Goal: Task Accomplishment & Management: Use online tool/utility

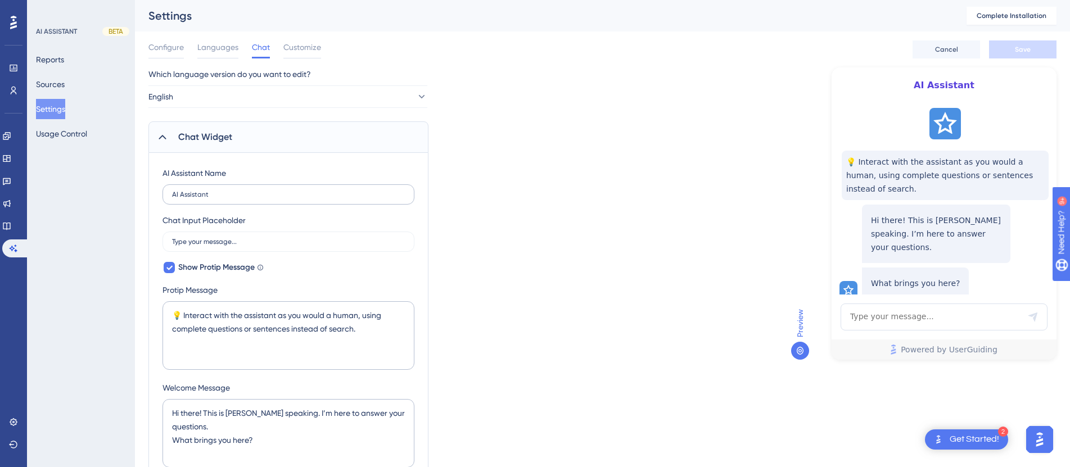
click at [218, 191] on input "AI Assistant" at bounding box center [288, 195] width 233 height 8
click at [236, 241] on input "Type your message..." at bounding box center [288, 242] width 233 height 8
click at [245, 202] on label "Qooper Learning AI" at bounding box center [289, 194] width 252 height 20
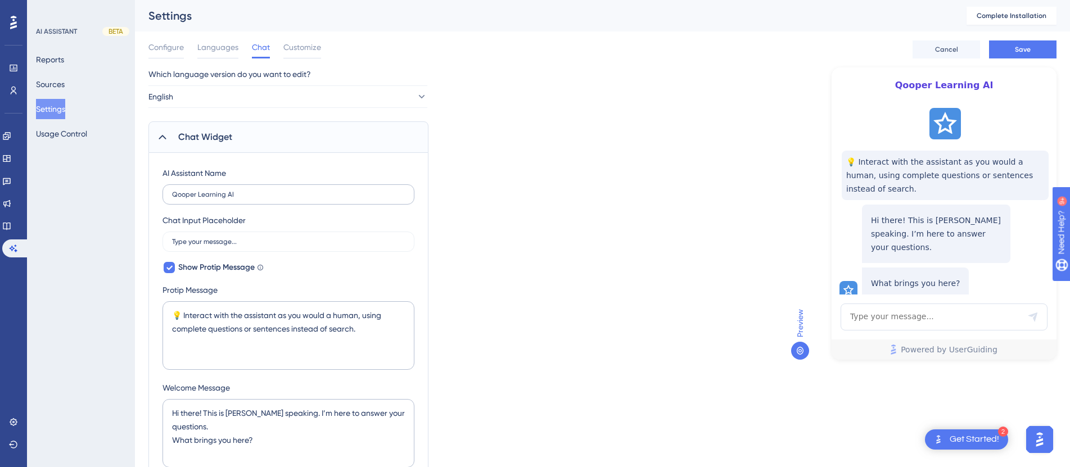
click at [245, 198] on input "Qooper Learning AI" at bounding box center [288, 195] width 233 height 8
click at [210, 195] on input "Qooper Learning AI" at bounding box center [288, 195] width 233 height 8
click at [205, 196] on input "Qooper Learning AI" at bounding box center [288, 195] width 233 height 8
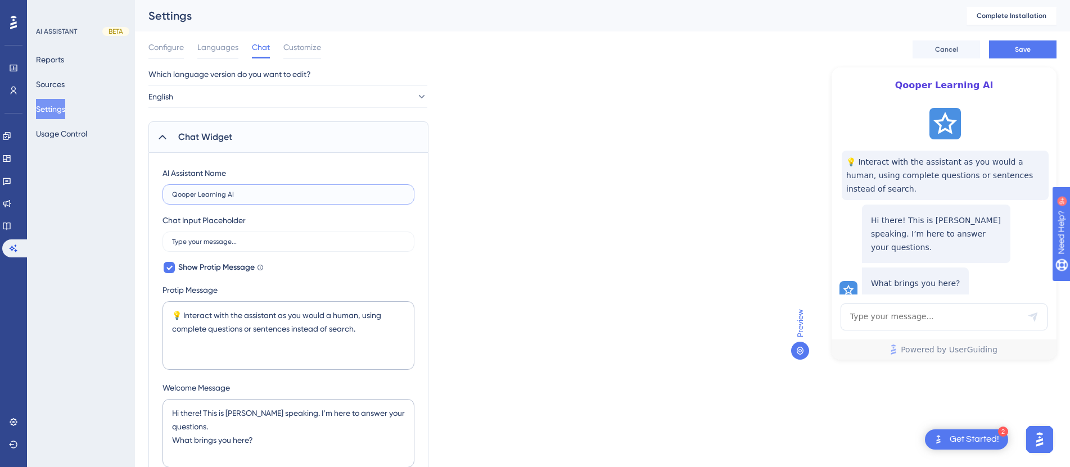
click at [205, 196] on input "Qooper Learning AI" at bounding box center [288, 195] width 233 height 8
type input "Mentorship Training AI"
click at [268, 224] on div "Chat Input Placeholder Type your message..." at bounding box center [289, 233] width 252 height 38
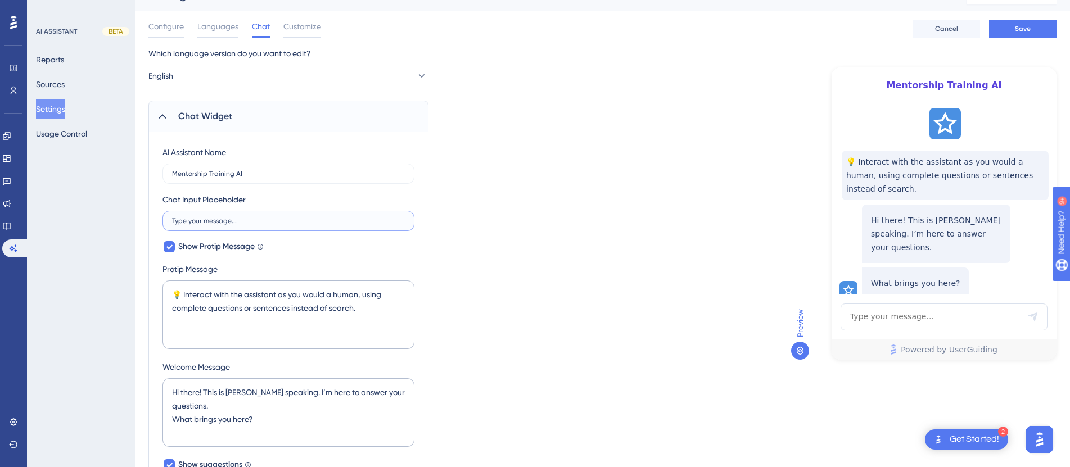
click at [245, 221] on input "Type your message..." at bounding box center [288, 221] width 233 height 8
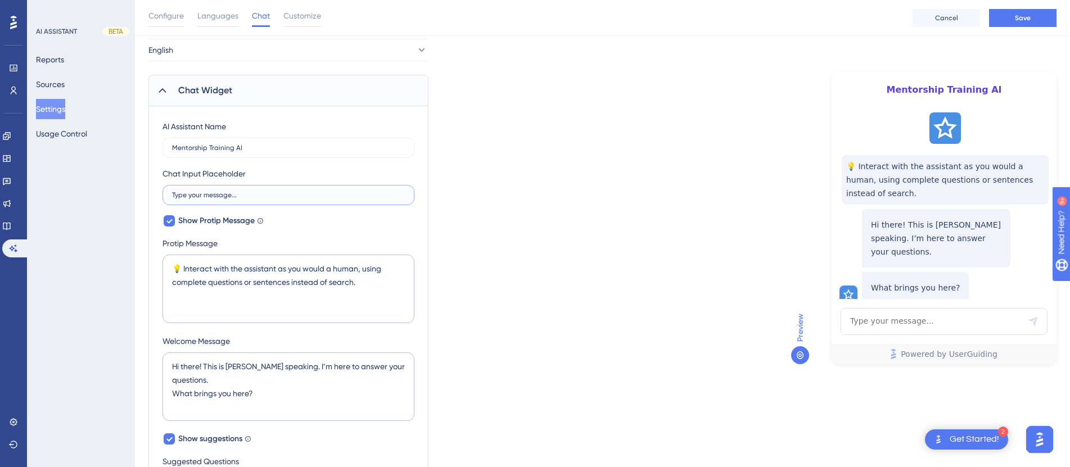
scroll to position [72, 0]
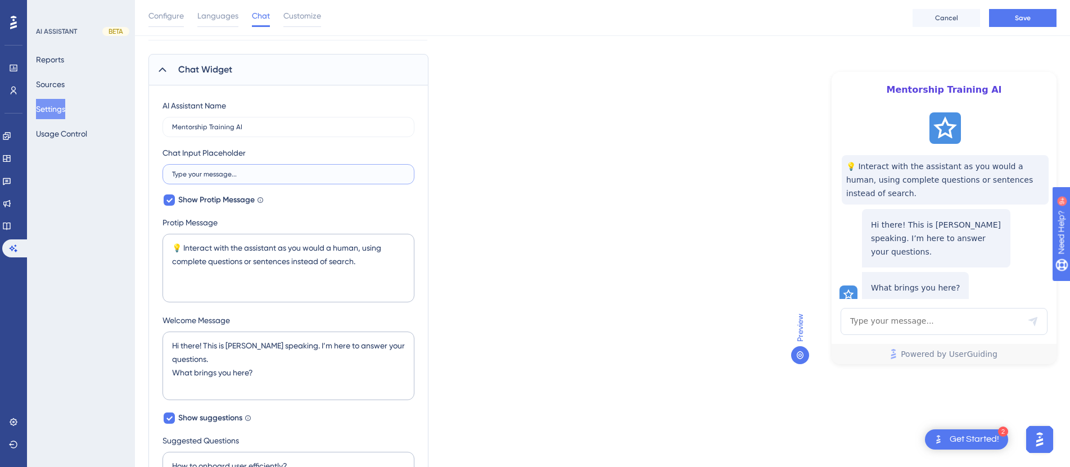
click at [225, 176] on input "Type your message..." at bounding box center [288, 174] width 233 height 8
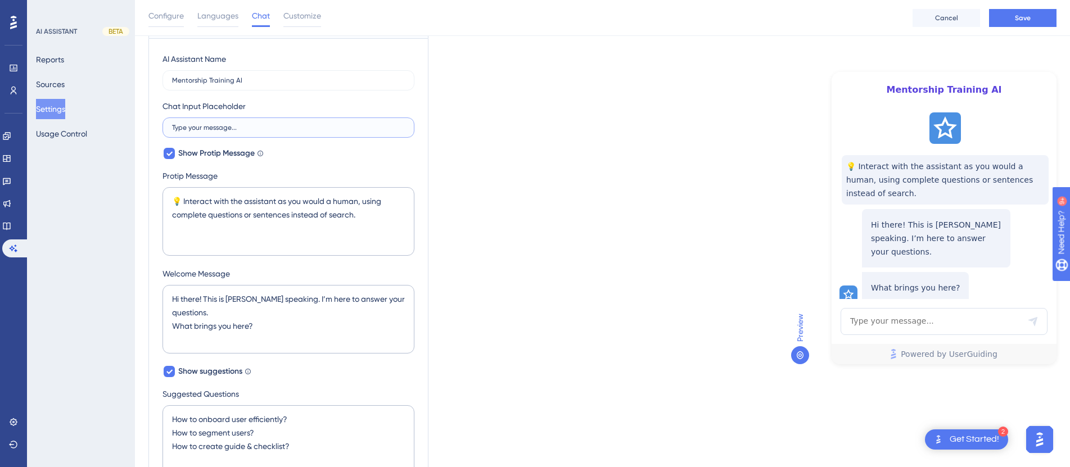
scroll to position [108, 0]
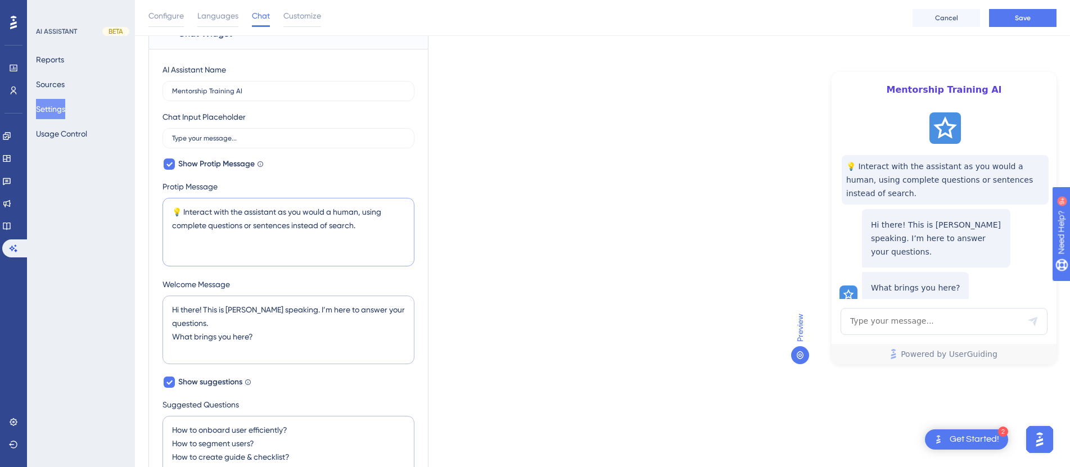
click at [259, 212] on textarea "💡 Interact with the assistant as you would a human, using complete questions or…" at bounding box center [289, 232] width 252 height 69
type textarea "💡 Interact with Qooper Mentorship Training AI as you would a human, using compl…"
click at [236, 91] on input "Mentorship Training AI" at bounding box center [288, 91] width 233 height 8
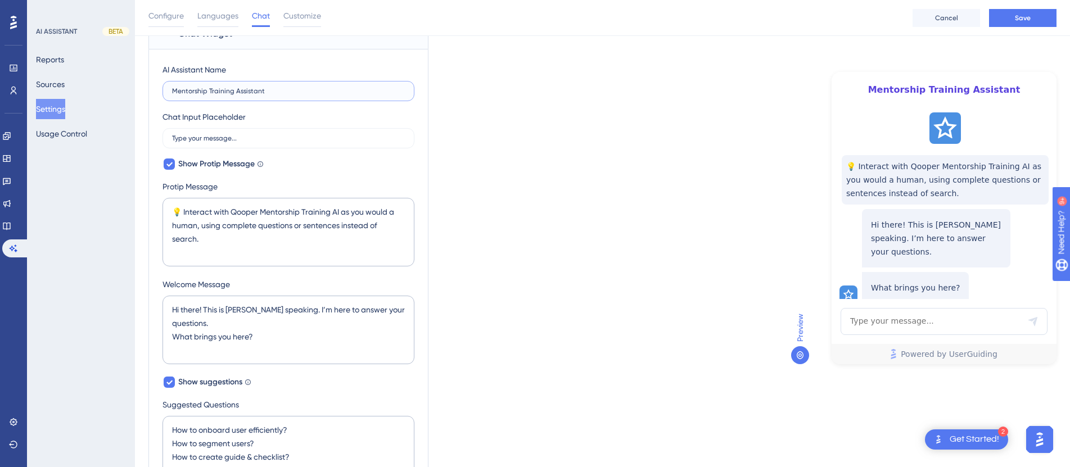
click at [247, 88] on input "Mentorship Training Assistant" at bounding box center [288, 91] width 233 height 8
type input "Mentorship Training Assistant"
click at [318, 215] on textarea "💡 Interact with Qooper Mentorship Training AI as you would a human, using compl…" at bounding box center [289, 232] width 252 height 69
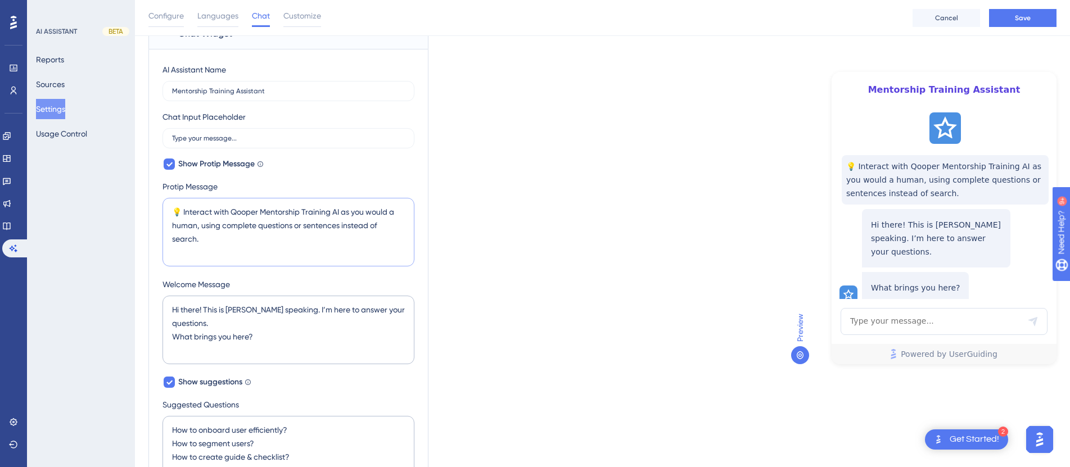
paste textarea "Assistant"
click at [335, 215] on textarea "💡 Interact with Qooper Mentorship Training AI as you would a human, using compl…" at bounding box center [289, 232] width 252 height 69
paste textarea "Assistant"
click at [274, 236] on textarea "💡 Interact with Qooper Mentorship Training Assistant as you would a human, usin…" at bounding box center [289, 232] width 252 height 69
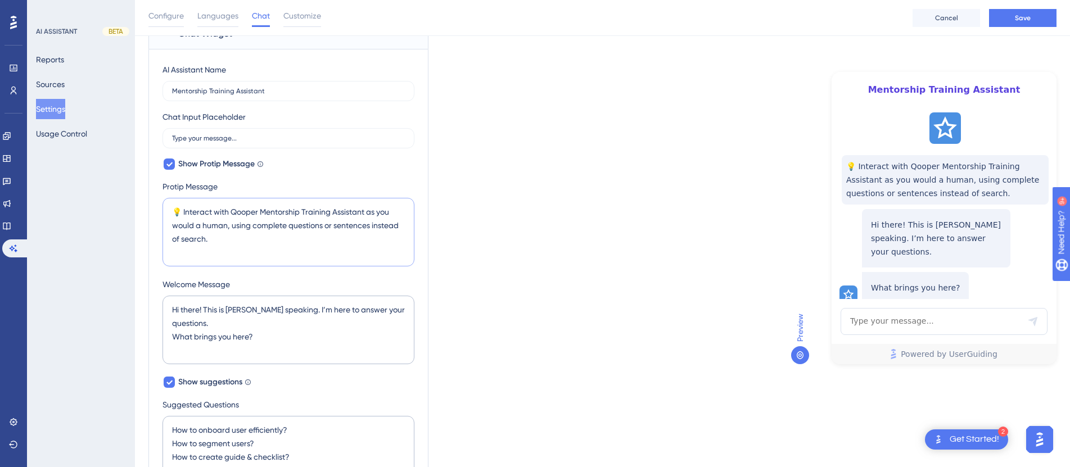
click at [274, 236] on textarea "💡 Interact with Qooper Mentorship Training Assistant as you would a human, usin…" at bounding box center [289, 232] width 252 height 69
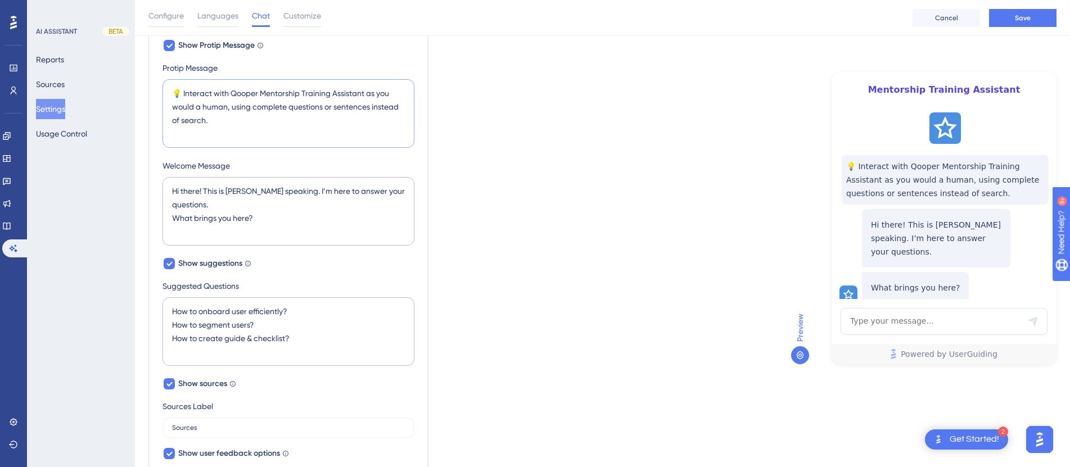
scroll to position [228, 0]
type textarea "💡 Interact with Qooper Mentorship Training Assistant as you would a human, usin…"
click at [260, 213] on textarea "Hi there! This is Dylan speaking. I’m here to answer your questions. What bring…" at bounding box center [289, 209] width 252 height 69
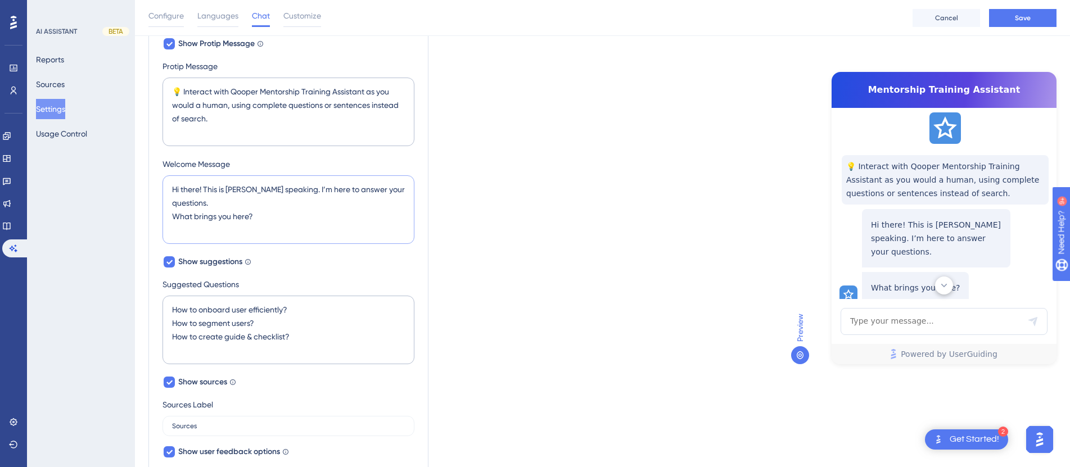
scroll to position [44, 0]
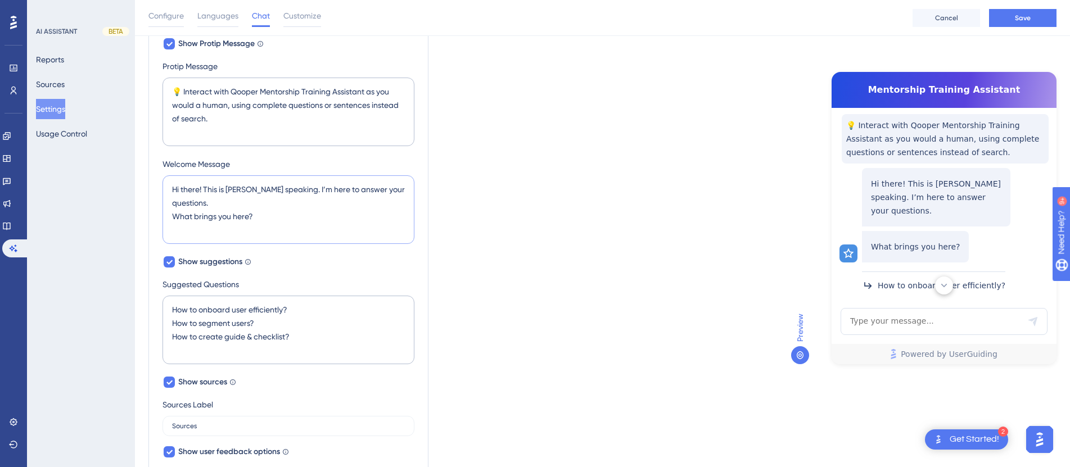
click at [260, 213] on textarea "Hi there! This is Dylan speaking. I’m here to answer your questions. What bring…" at bounding box center [289, 209] width 252 height 69
click at [246, 197] on textarea "Hi there! This is Dylan speaking. I’m here to answer your questions. What bring…" at bounding box center [289, 209] width 252 height 69
click at [237, 189] on textarea "Hi there! This is Dylan speaking. I’m here to answer your questions. What bring…" at bounding box center [289, 209] width 252 height 69
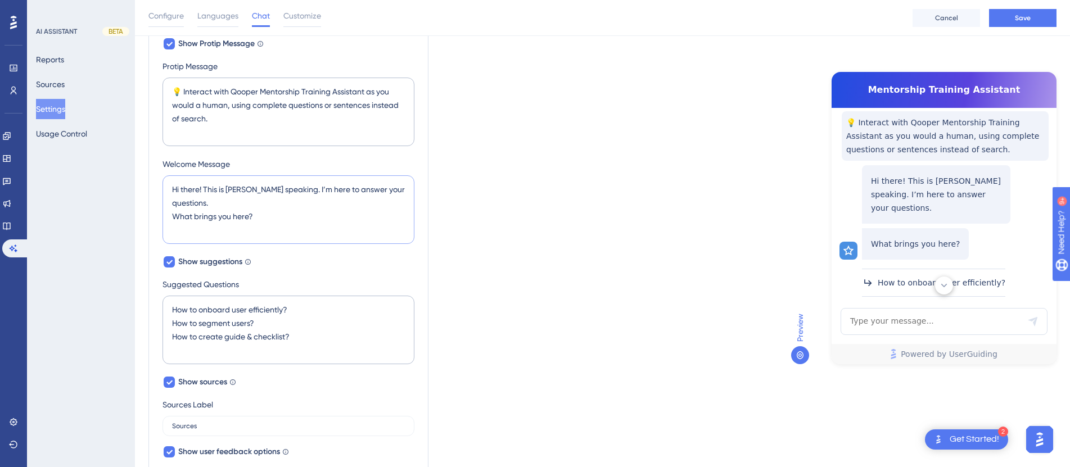
click at [237, 189] on textarea "Hi there! This is Dylan speaking. I’m here to answer your questions. What bring…" at bounding box center [289, 209] width 252 height 69
click at [233, 189] on textarea "Hi there! This is Dylan speaking. I’m here to answer your questions. What bring…" at bounding box center [289, 209] width 252 height 69
click at [236, 192] on textarea "Hi there! This is Dylan speaking. I’m here to answer your questions. What bring…" at bounding box center [289, 209] width 252 height 69
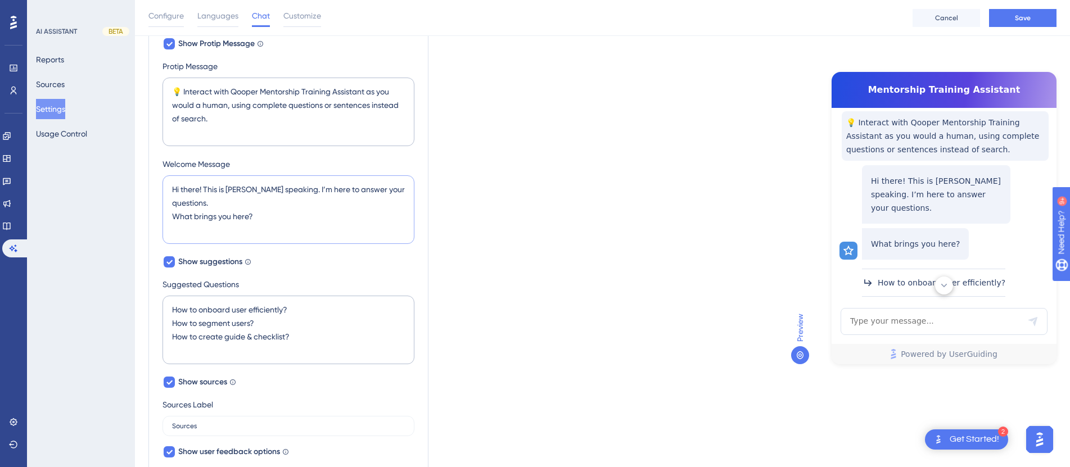
click at [236, 192] on textarea "Hi there! This is Dylan speaking. I’m here to answer your questions. What bring…" at bounding box center [289, 209] width 252 height 69
click at [255, 202] on textarea "Hi there! This is Qooper speaking. I’m here to answer your questions. What brin…" at bounding box center [289, 209] width 252 height 69
click at [258, 212] on textarea "Hi there! This is Qooper speaking. I’m here to answer your questions. What brin…" at bounding box center [289, 209] width 252 height 69
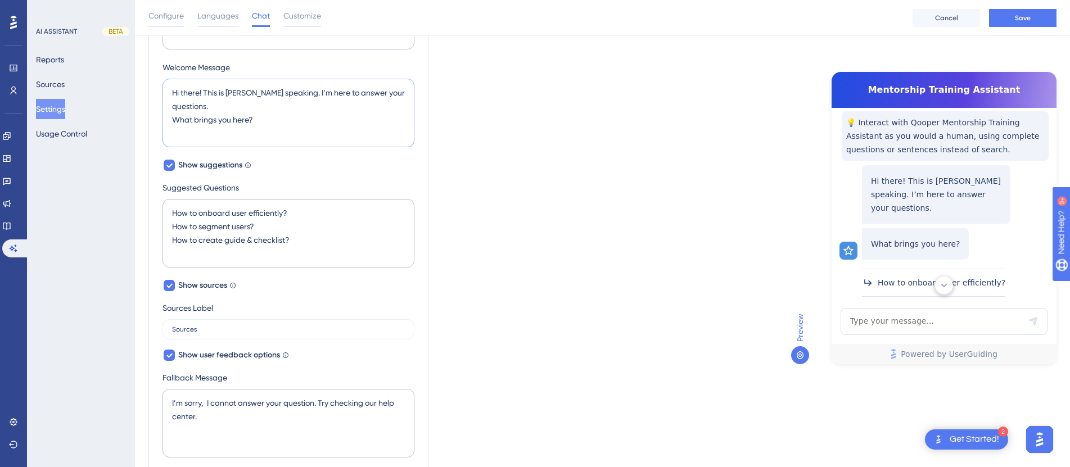
scroll to position [326, 0]
type textarea "Hi there! This is Qooper speaking. I’m here to answer your questions. What brin…"
click at [258, 212] on textarea "How to onboard user efficiently? How to segment users? How to create guide & ch…" at bounding box center [289, 232] width 252 height 69
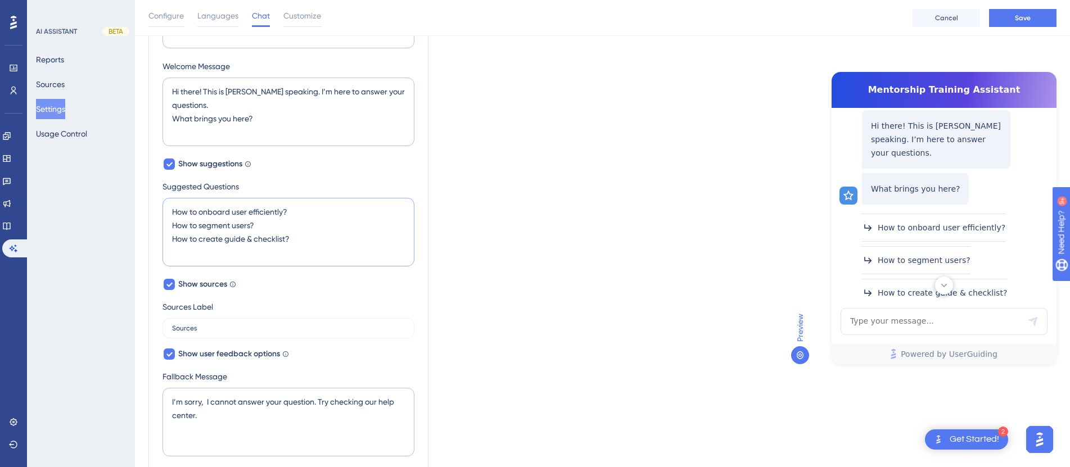
scroll to position [147, 0]
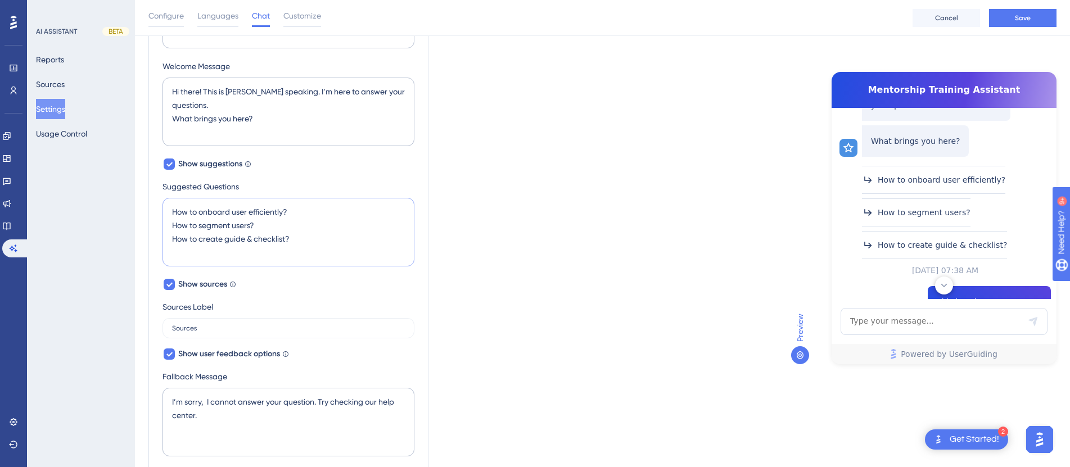
click at [258, 212] on textarea "How to onboard user efficiently? How to segment users? How to create guide & ch…" at bounding box center [289, 232] width 252 height 69
click at [258, 225] on textarea "How to onboard user efficiently? How to segment users? How to create guide & ch…" at bounding box center [289, 232] width 252 height 69
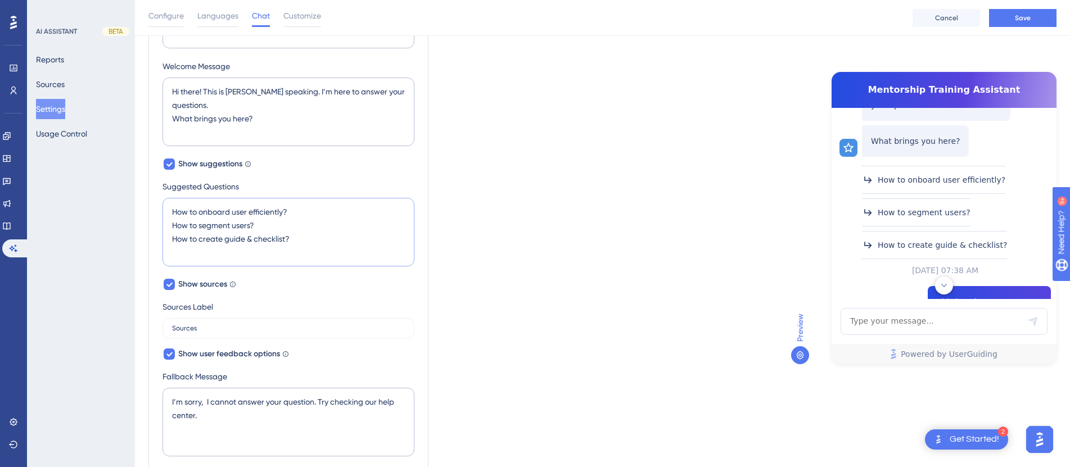
click at [242, 214] on textarea "How to onboard user efficiently? How to segment users? How to create guide & ch…" at bounding box center [289, 232] width 252 height 69
click at [223, 213] on textarea "How to onboard user efficiently? How to segment users? How to create guide & ch…" at bounding box center [289, 232] width 252 height 69
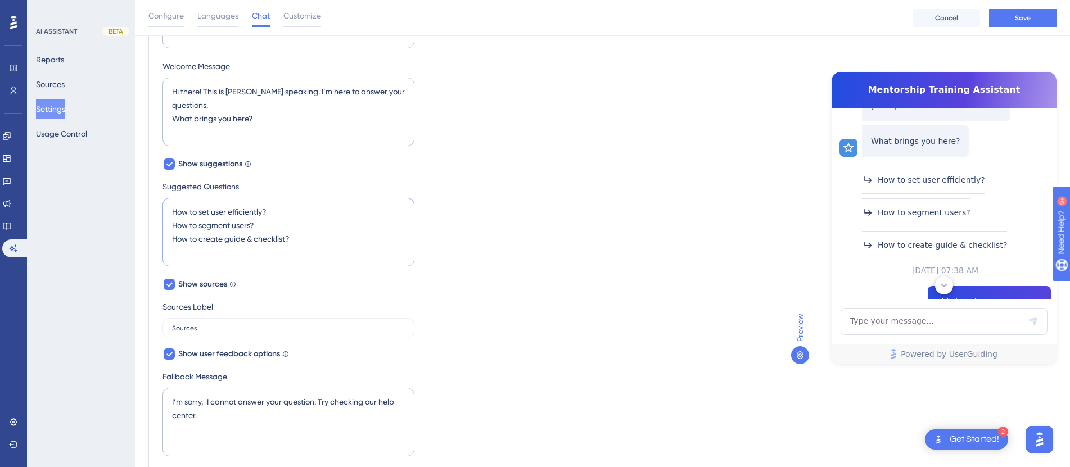
click at [224, 216] on textarea "How to set user efficiently? How to segment users? How to create guide & checkl…" at bounding box center [289, 232] width 252 height 69
click at [192, 212] on textarea "How to set user efficiently? How to segment users? How to create guide & checkl…" at bounding box center [289, 232] width 252 height 69
click at [281, 178] on div "AI Assistant Name Mentorship Training Assistant Chat Input Placeholder Type you…" at bounding box center [289, 198] width 252 height 706
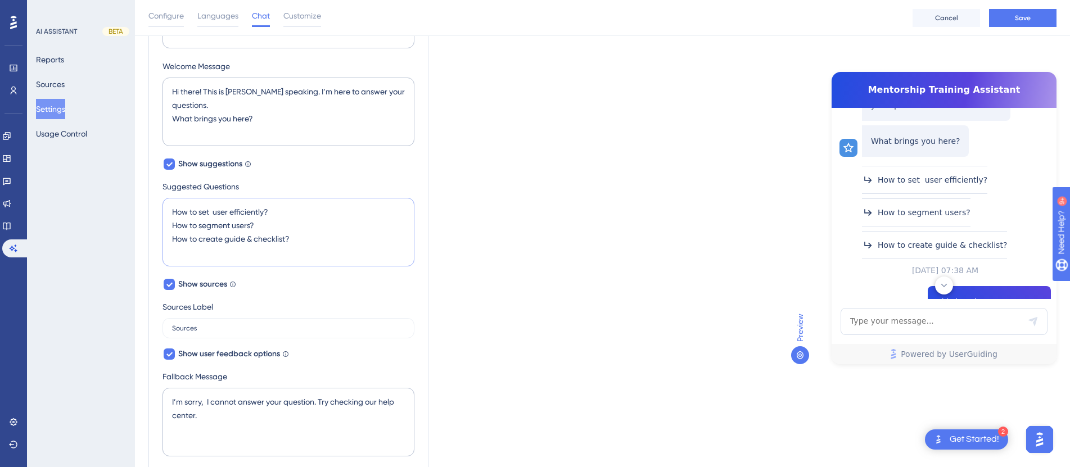
click at [214, 213] on textarea "How to set user efficiently? How to segment users? How to create guide & checkl…" at bounding box center [289, 232] width 252 height 69
type textarea "How to set user efficiently? How to segment users? How to create guide & checkl…"
click at [349, 169] on div "AI Assistant Name Mentorship Training Assistant Chat Input Placeholder Type you…" at bounding box center [289, 198] width 252 height 706
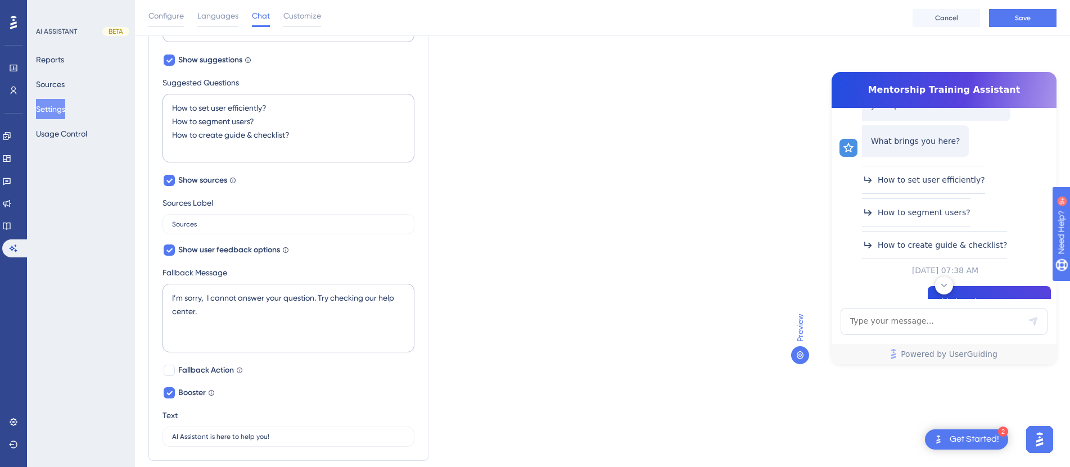
scroll to position [461, 0]
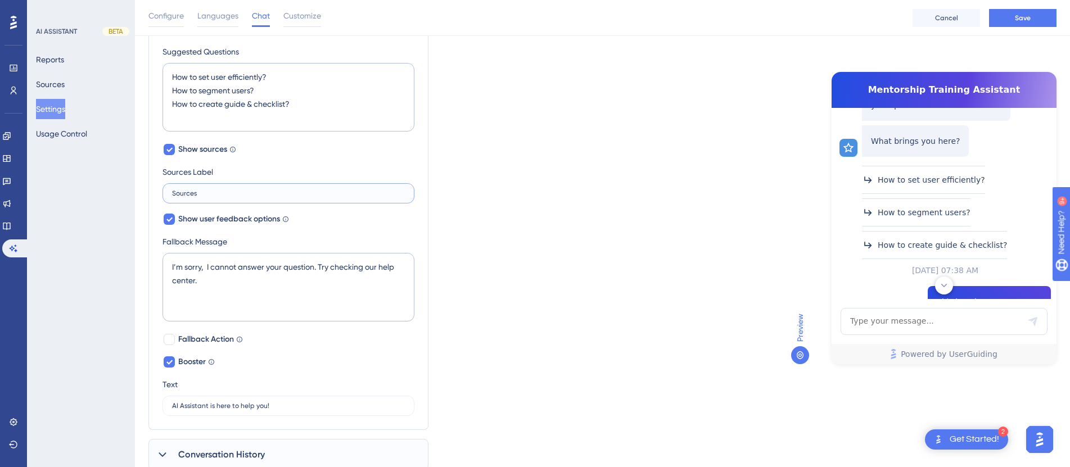
click at [241, 192] on input "Sources" at bounding box center [288, 193] width 233 height 8
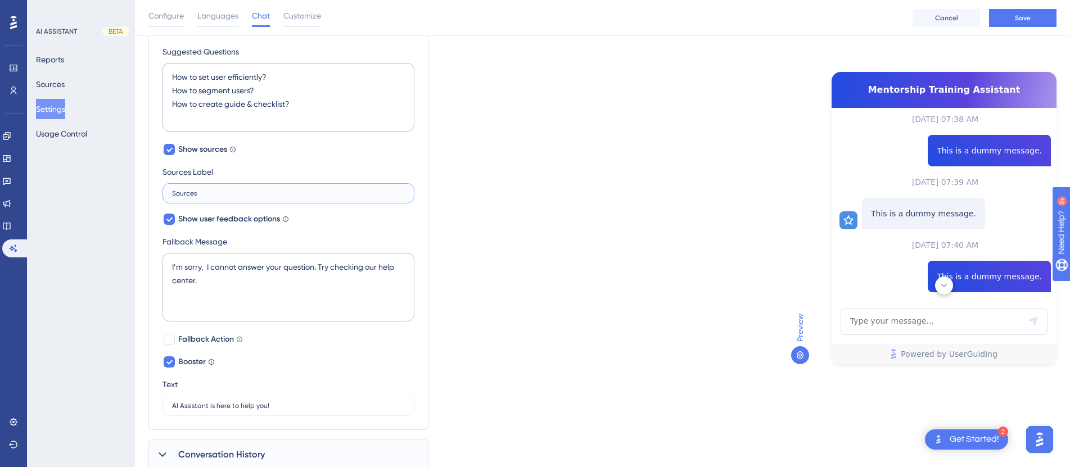
scroll to position [308, 0]
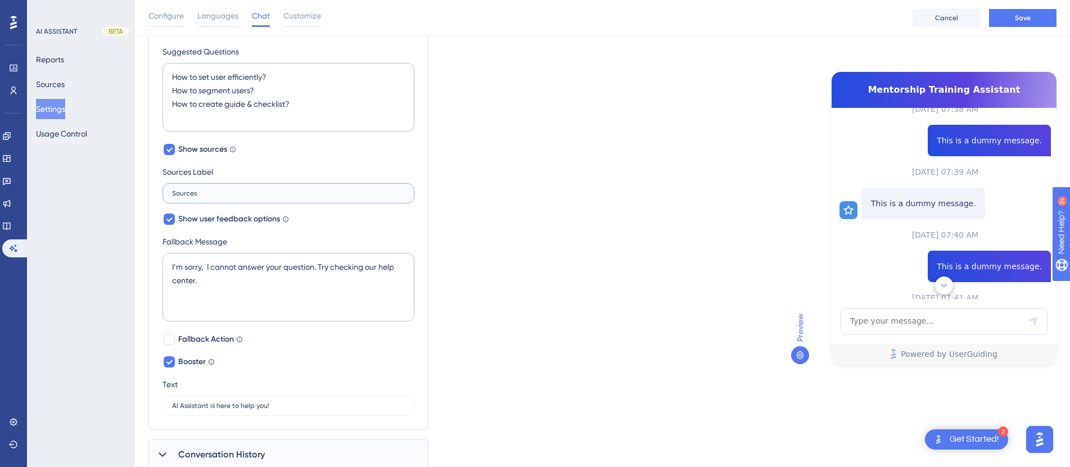
click at [239, 192] on input "Sources" at bounding box center [288, 193] width 233 height 8
click at [270, 184] on label "Sources" at bounding box center [289, 193] width 252 height 20
click at [270, 189] on input "Sources" at bounding box center [288, 193] width 233 height 8
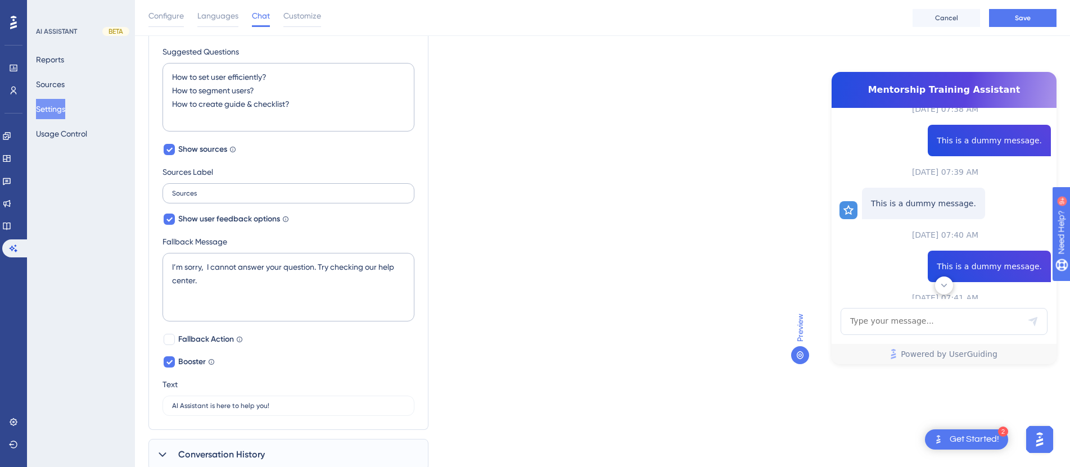
click at [270, 184] on label "Sources" at bounding box center [289, 193] width 252 height 20
click at [270, 189] on input "Sources" at bounding box center [288, 193] width 233 height 8
click at [270, 184] on label "Sources" at bounding box center [289, 193] width 252 height 20
click at [270, 189] on input "Sources" at bounding box center [288, 193] width 233 height 8
click at [270, 184] on label "Sources" at bounding box center [289, 193] width 252 height 20
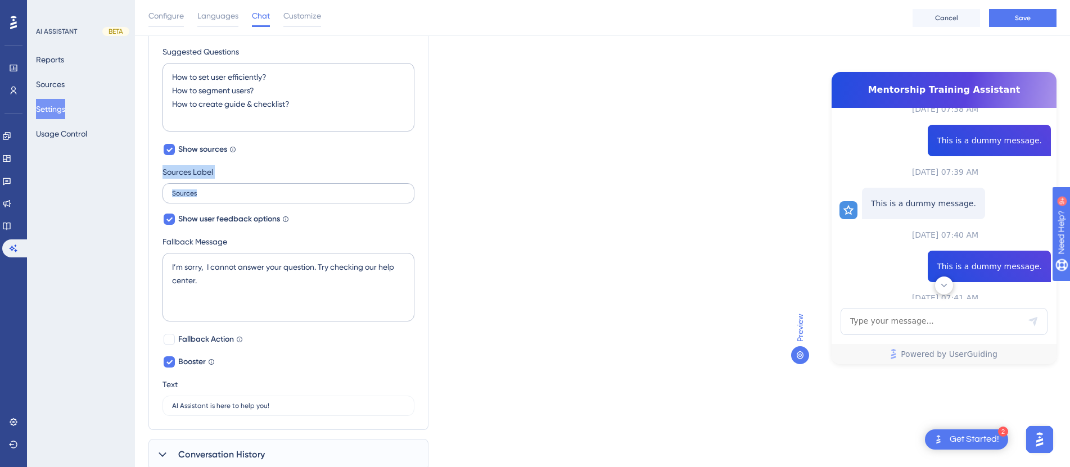
click at [270, 189] on input "Sources" at bounding box center [288, 193] width 233 height 8
click at [267, 195] on input "Sources" at bounding box center [288, 193] width 233 height 8
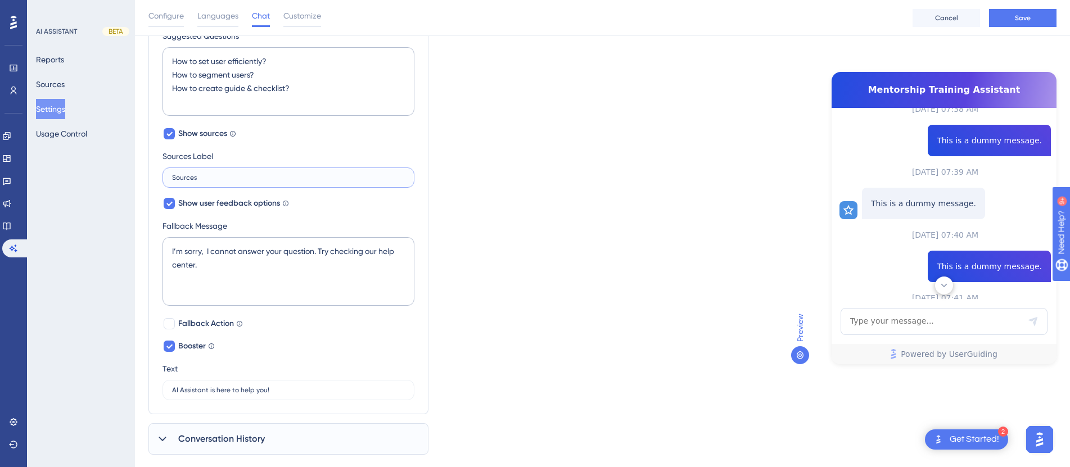
scroll to position [500, 0]
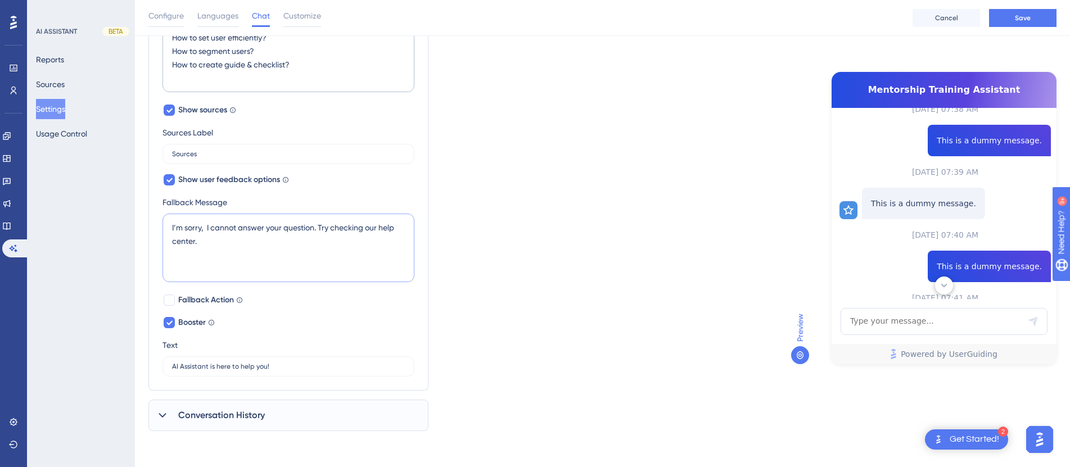
click at [253, 228] on textarea "I’m sorry, I cannot answer your question. Try checking our help center." at bounding box center [289, 248] width 252 height 69
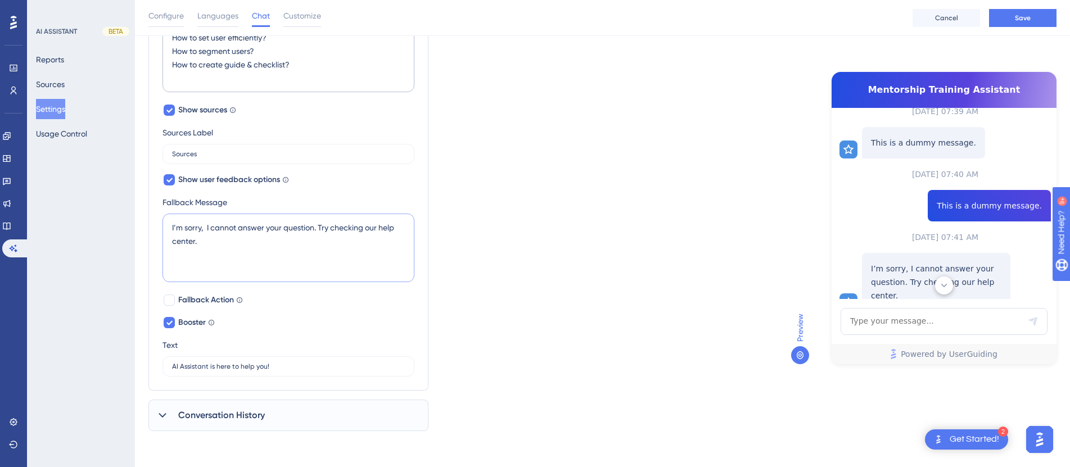
click at [253, 228] on textarea "I’m sorry, I cannot answer your question. Try checking our help center." at bounding box center [289, 248] width 252 height 69
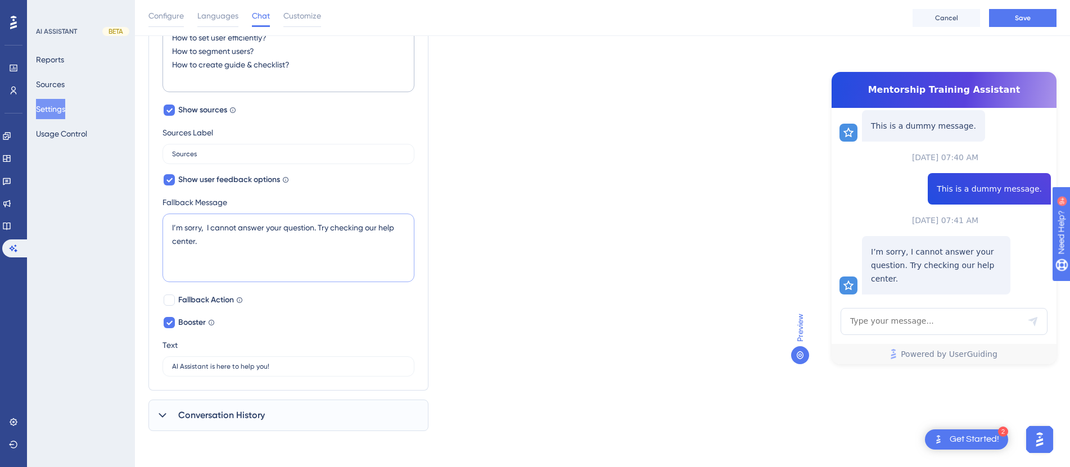
click at [253, 228] on textarea "I’m sorry, I cannot answer your question. Try checking our help center." at bounding box center [289, 248] width 252 height 69
click at [319, 227] on textarea "I’m sorry, I cannot answer your question. Try checking our help center." at bounding box center [289, 248] width 252 height 69
drag, startPoint x: 332, startPoint y: 229, endPoint x: 335, endPoint y: 241, distance: 12.0
click at [335, 241] on textarea "I’m sorry, I cannot answer your question. Try checking our help center." at bounding box center [289, 248] width 252 height 69
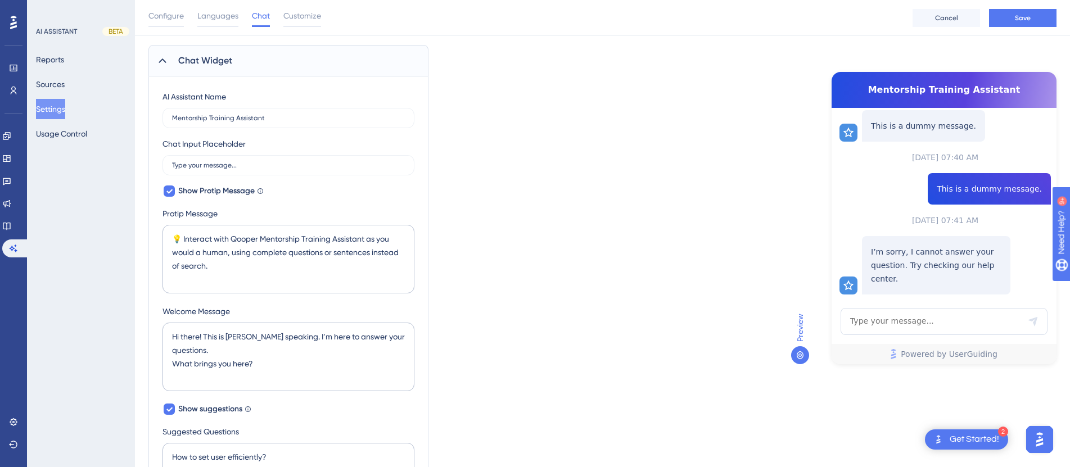
scroll to position [0, 0]
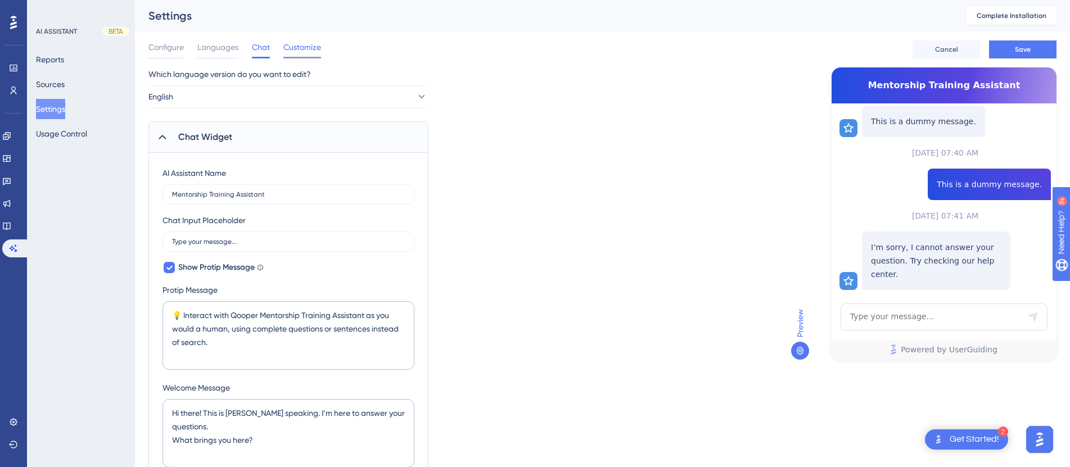
click at [287, 48] on span "Customize" at bounding box center [302, 46] width 38 height 13
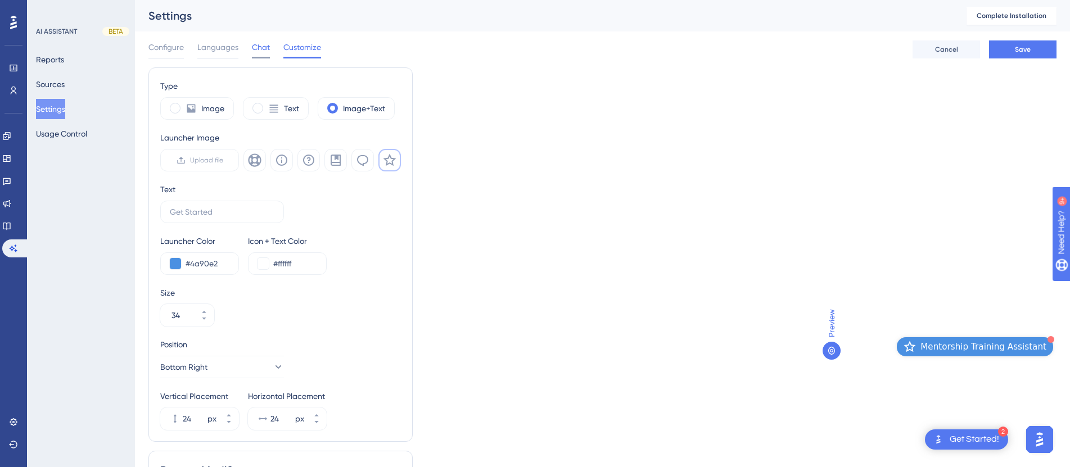
click at [263, 46] on span "Chat" at bounding box center [261, 46] width 18 height 13
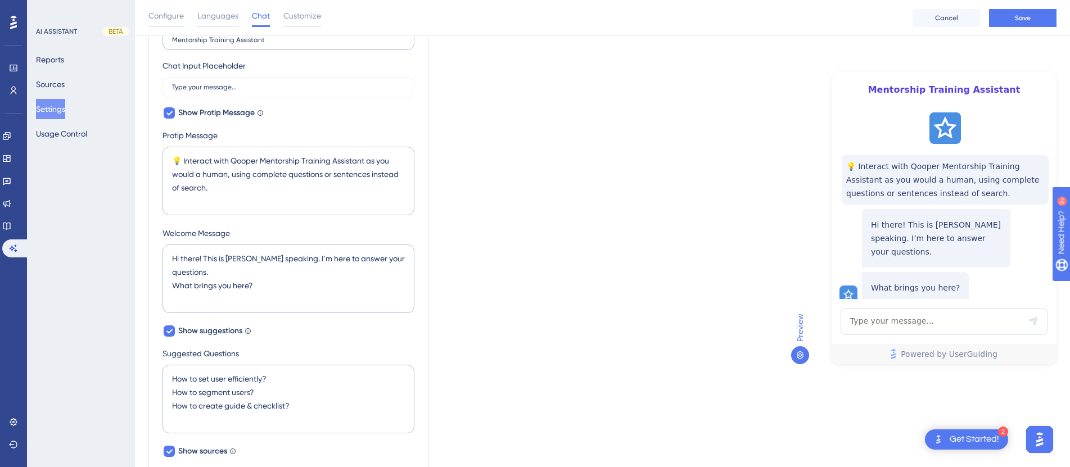
scroll to position [161, 0]
click at [1025, 16] on span "Save" at bounding box center [1023, 17] width 16 height 9
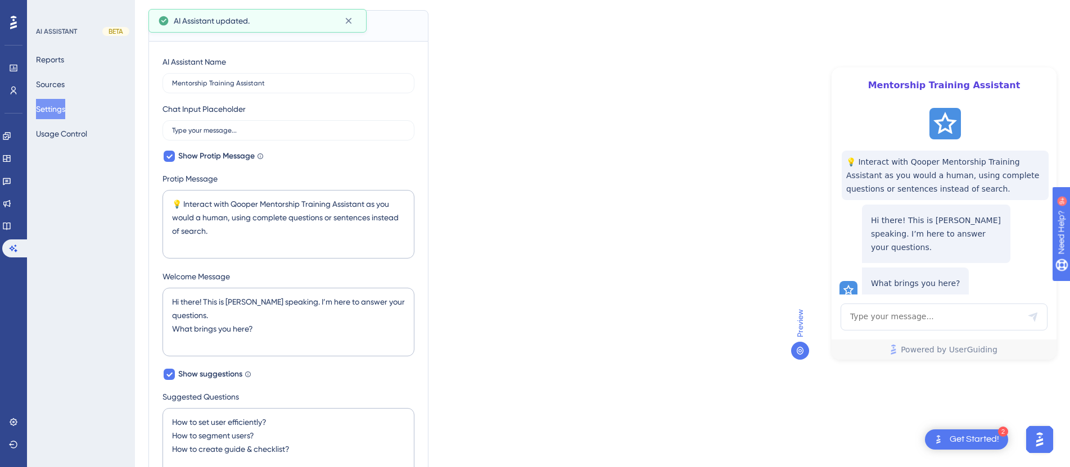
scroll to position [0, 0]
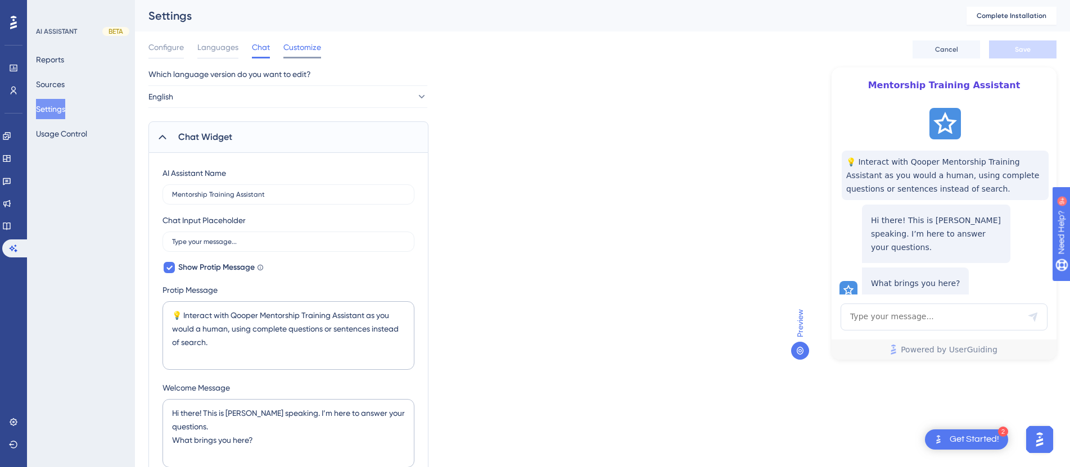
click at [291, 55] on div "Customize" at bounding box center [302, 49] width 38 height 18
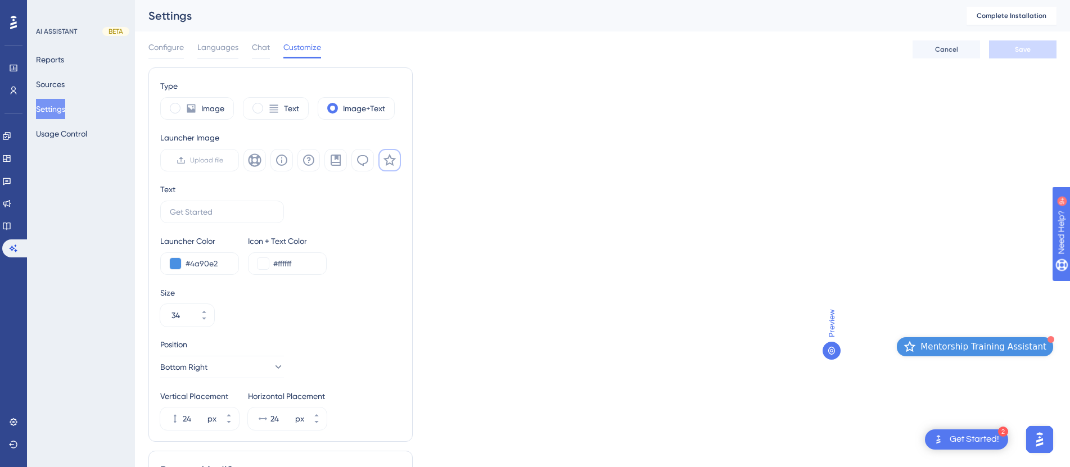
click at [916, 346] on icon "Open AI Assistant Launcher" at bounding box center [910, 347] width 12 height 12
click at [360, 165] on icon at bounding box center [362, 160] width 13 height 13
click at [170, 49] on span "Configure" at bounding box center [165, 46] width 35 height 13
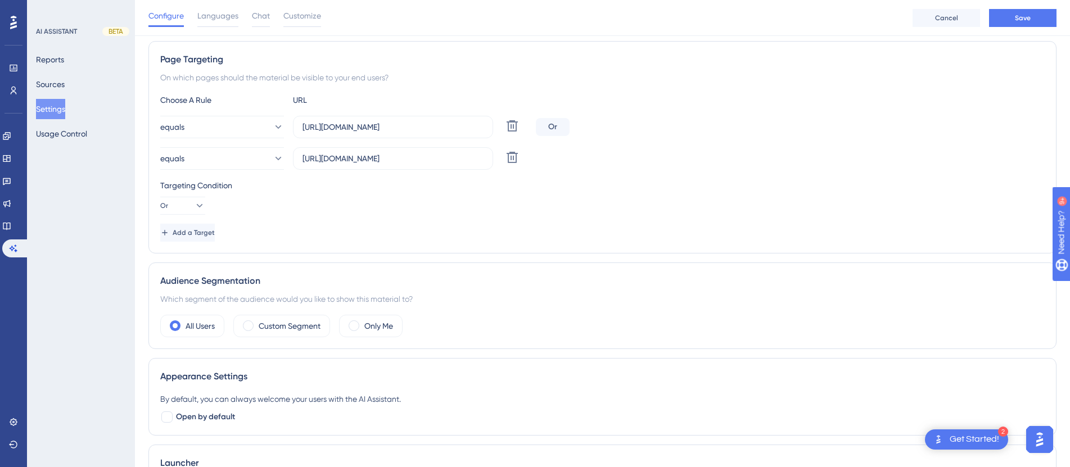
scroll to position [93, 0]
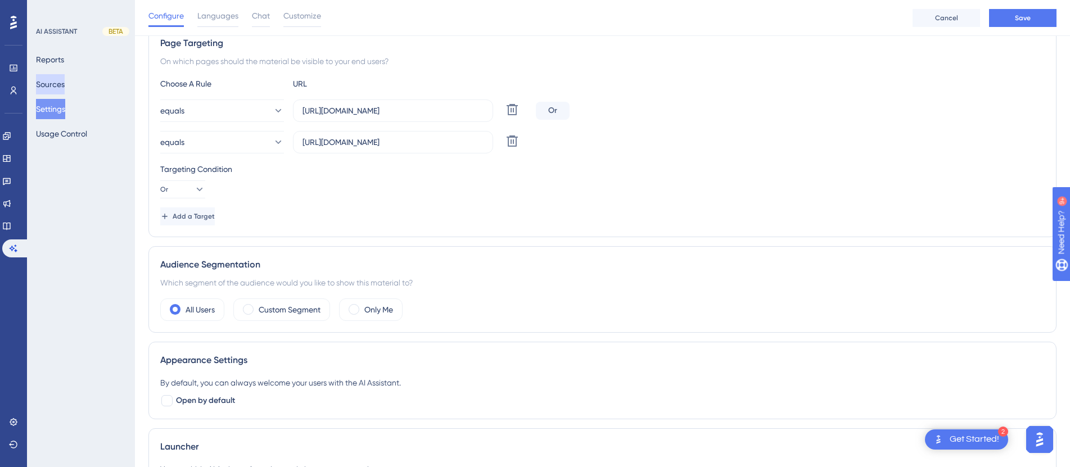
click at [57, 86] on button "Sources" at bounding box center [50, 84] width 29 height 20
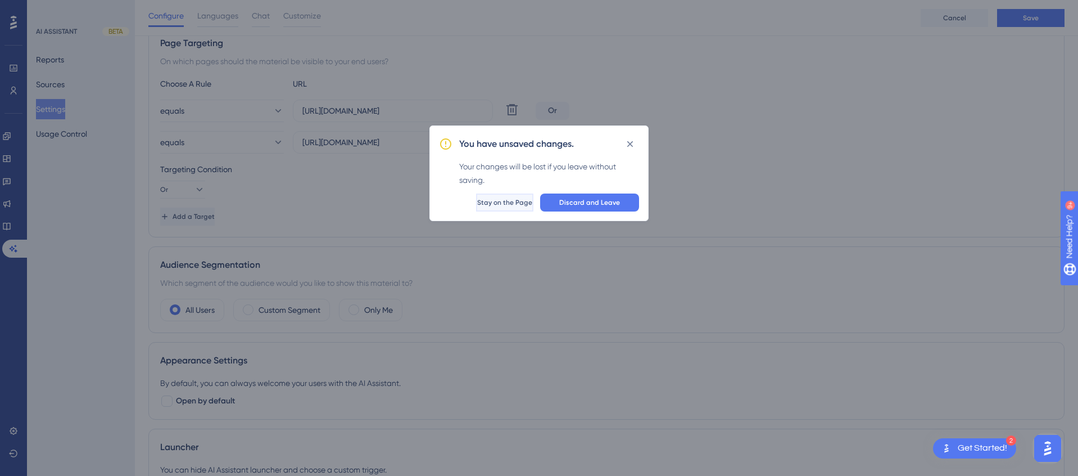
click at [512, 201] on span "Stay on the Page" at bounding box center [504, 202] width 55 height 9
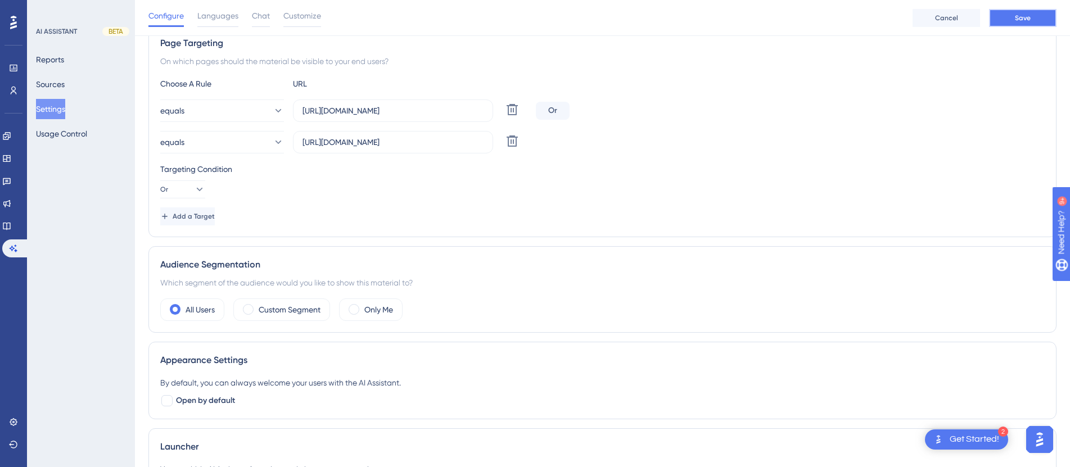
click at [999, 24] on button "Save" at bounding box center [1022, 18] width 67 height 18
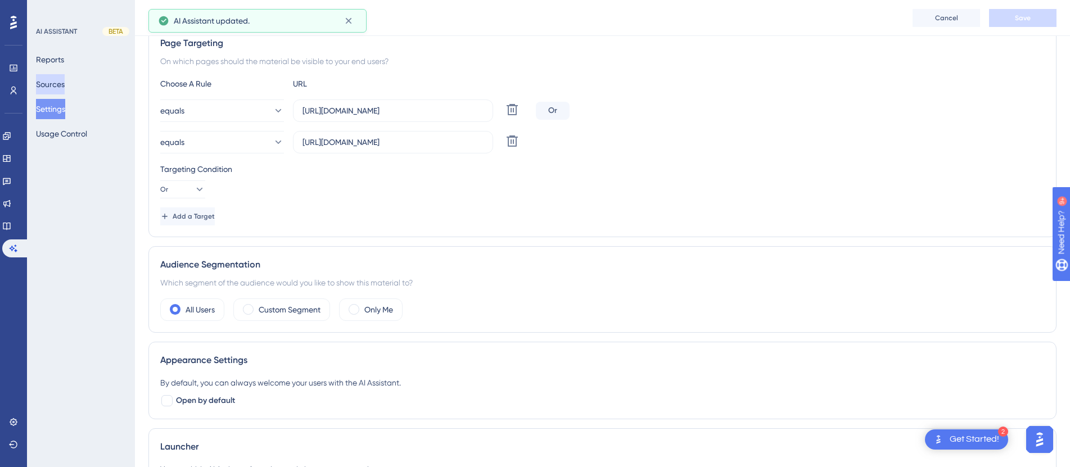
click at [56, 85] on button "Sources" at bounding box center [50, 84] width 29 height 20
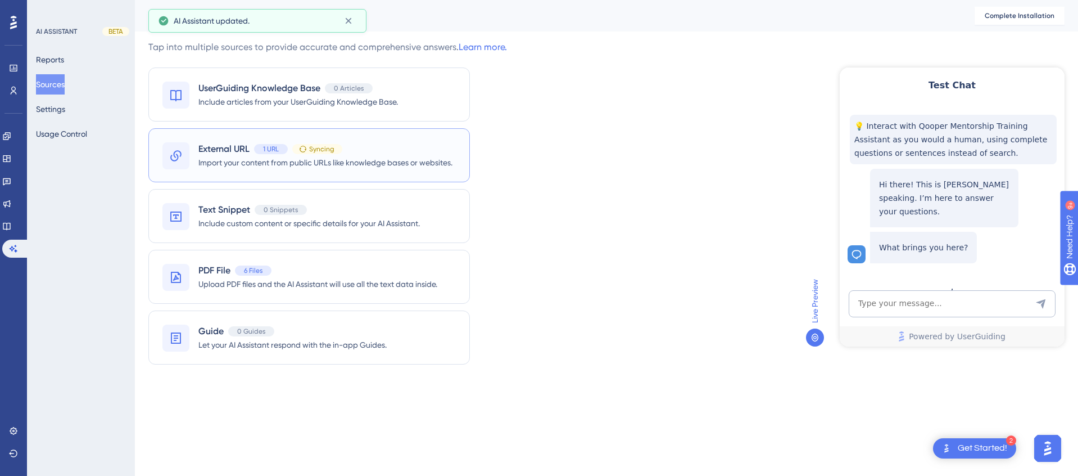
click at [367, 139] on div "External URL 1 URL Syncing Import your content from public URLs like knowledge …" at bounding box center [309, 155] width 322 height 54
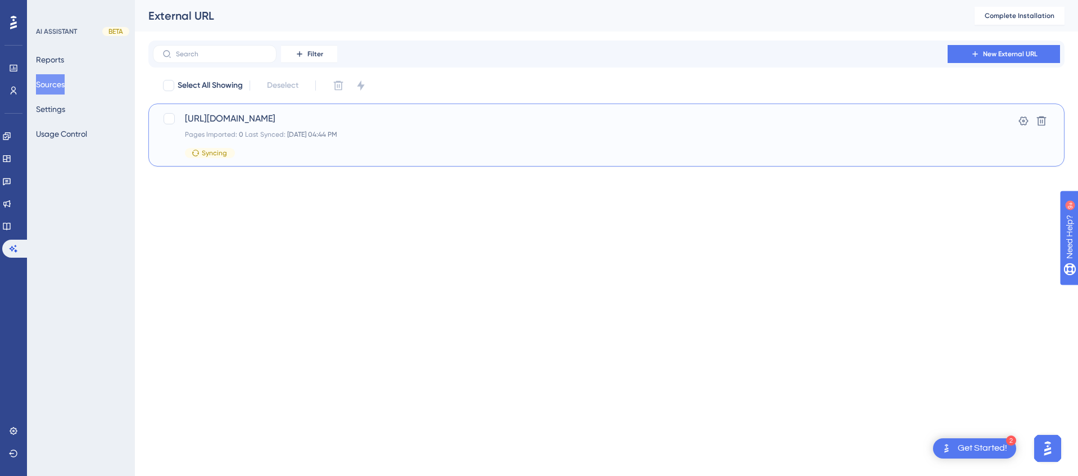
click at [305, 150] on div "Syncing" at bounding box center [561, 153] width 753 height 10
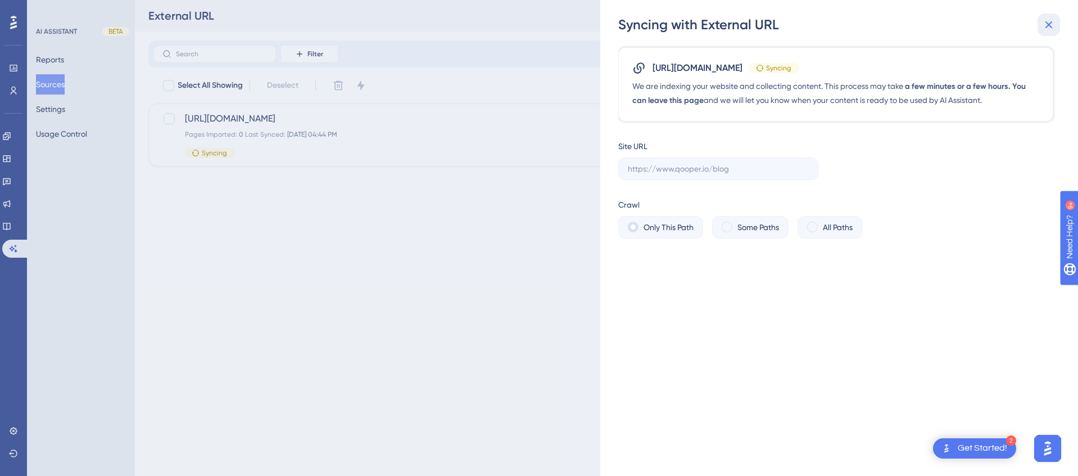
click at [1049, 28] on icon at bounding box center [1049, 24] width 13 height 13
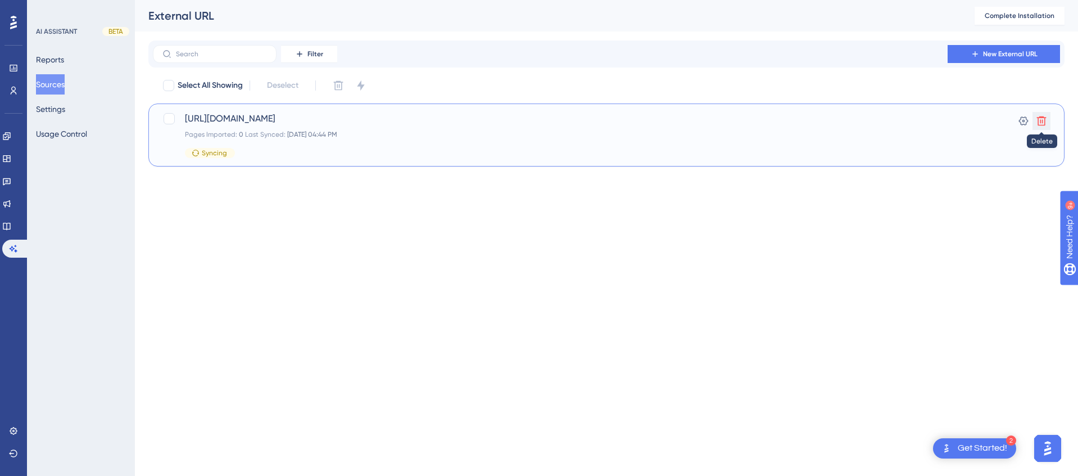
click at [1040, 121] on icon at bounding box center [1041, 120] width 11 height 11
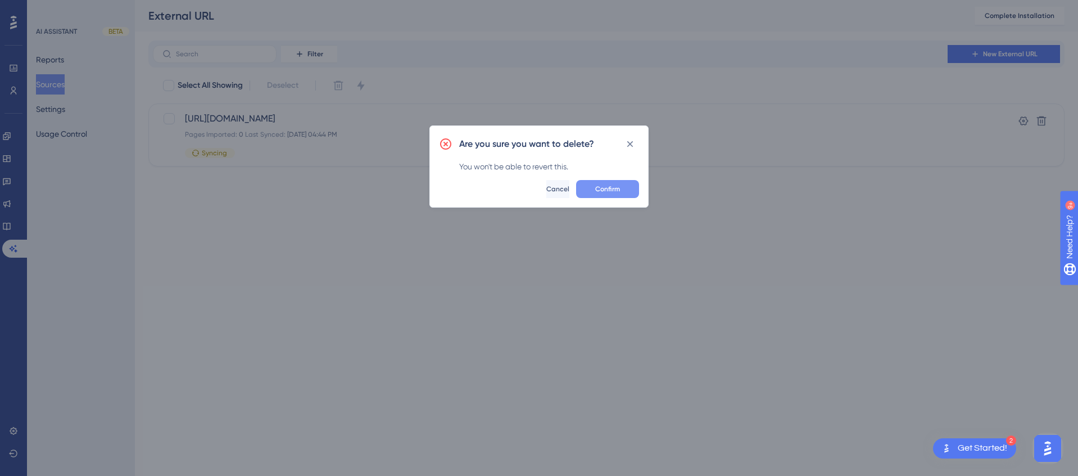
click at [612, 193] on span "Confirm" at bounding box center [607, 188] width 25 height 9
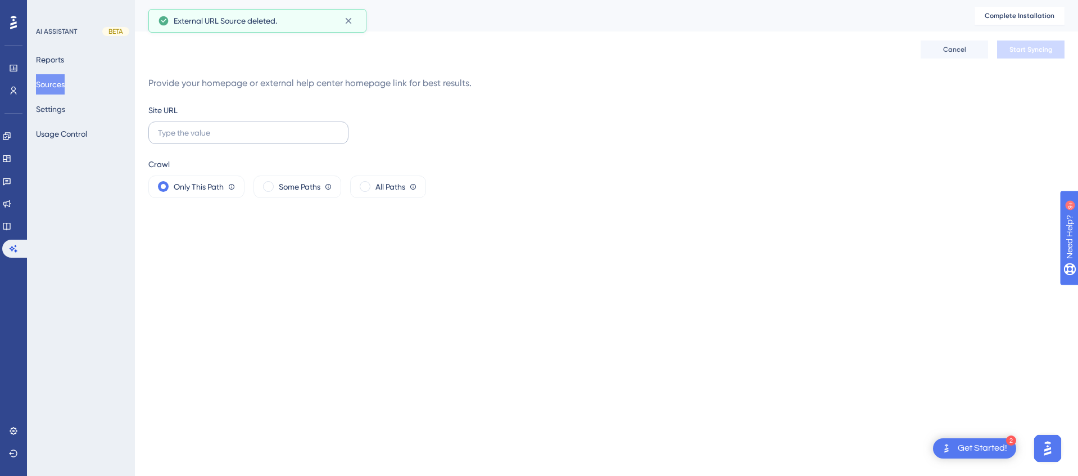
click at [261, 140] on label at bounding box center [248, 132] width 200 height 22
click at [261, 139] on input "text" at bounding box center [248, 133] width 181 height 12
click at [226, 185] on div "Only This Path Crawler will gather content only from this webpage." at bounding box center [196, 186] width 96 height 22
click at [294, 186] on span "Some Paths" at bounding box center [300, 186] width 42 height 13
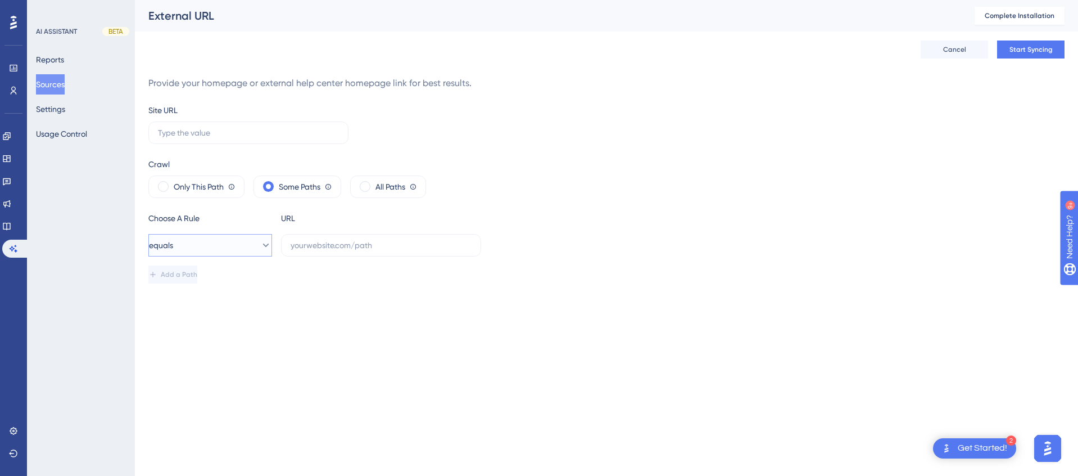
click at [263, 246] on icon at bounding box center [266, 244] width 6 height 3
click at [223, 365] on div "starts with starts with" at bounding box center [210, 369] width 109 height 22
click at [318, 246] on input "text" at bounding box center [381, 245] width 181 height 12
type input "https://qooper."
click at [320, 245] on input "https://qooper.io/blog" at bounding box center [381, 245] width 181 height 12
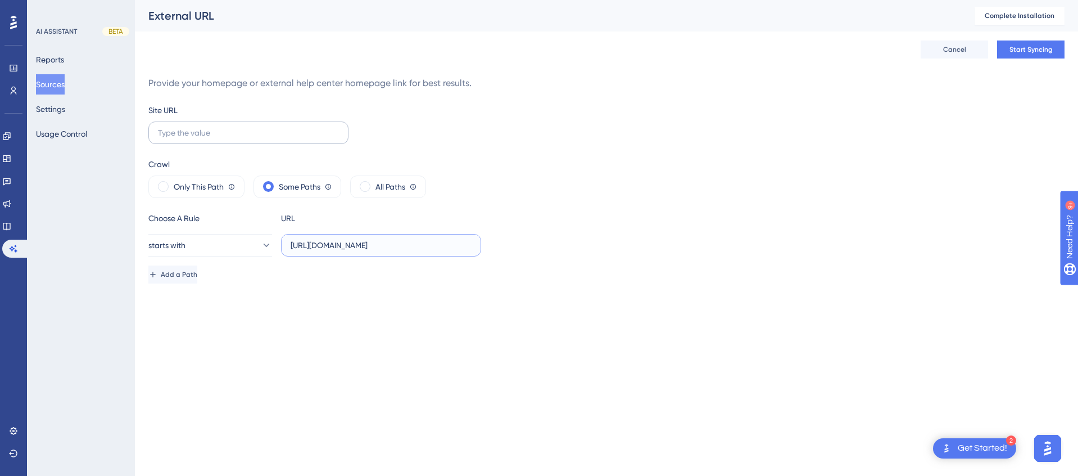
type input "https://qooper.io/blog"
click at [255, 132] on input "text" at bounding box center [248, 133] width 181 height 12
paste input "[DOMAIN_NAME][URL]"
type input "[DOMAIN_NAME][URL]"
click at [158, 133] on input "[DOMAIN_NAME][URL]" at bounding box center [248, 133] width 181 height 12
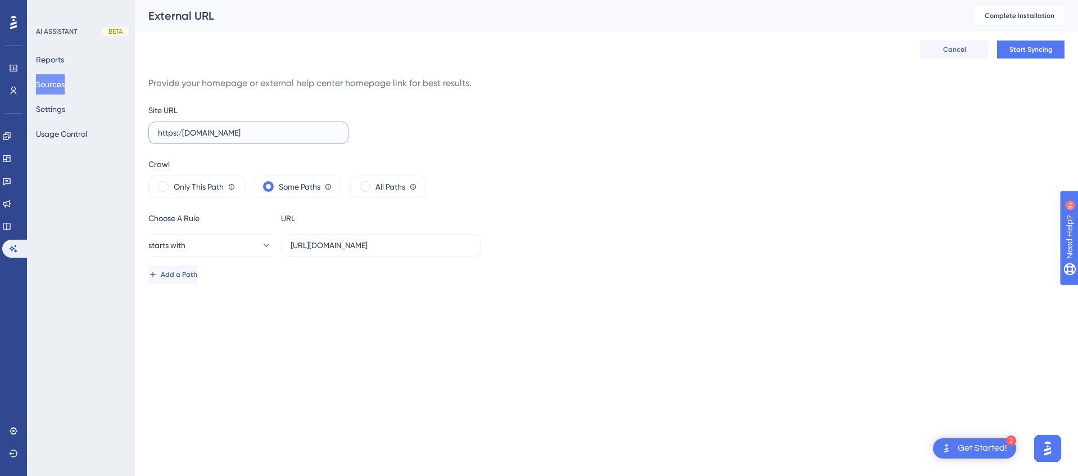
type input "https:/qooper.io"
click at [0, 0] on div "Performance Users Engagement Widgets Feedback Product Updates Knowledge Base AI…" at bounding box center [0, 0] width 0 height 0
click at [369, 243] on input "https://qooper.io/blog" at bounding box center [381, 245] width 181 height 12
click at [381, 245] on input "https://qooper.io/blog" at bounding box center [381, 245] width 181 height 12
click at [337, 283] on div "Add a Path" at bounding box center [606, 274] width 917 height 18
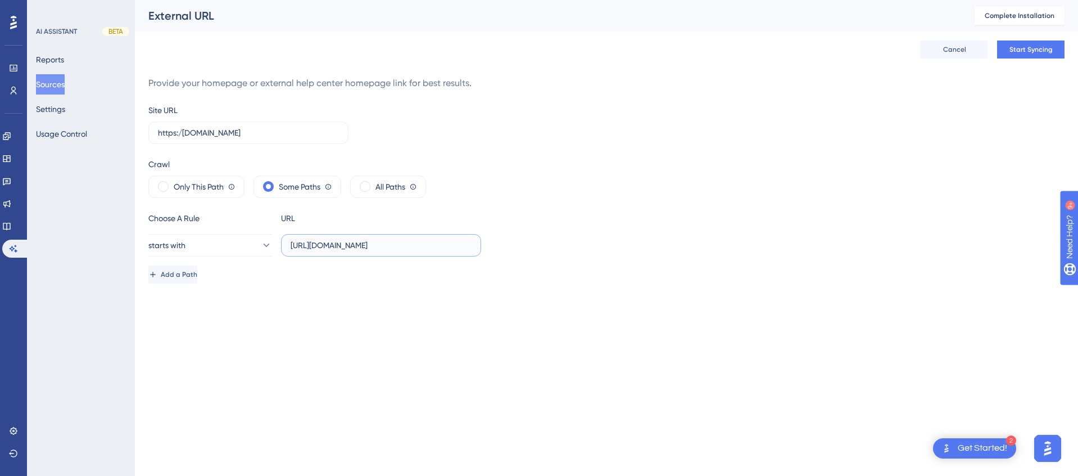
click at [318, 250] on input "https://qooper.io/blog" at bounding box center [381, 245] width 181 height 12
click at [318, 248] on input "https://qooper.io/blog" at bounding box center [381, 245] width 181 height 12
paste input "www"
click at [211, 247] on button "starts with" at bounding box center [210, 245] width 124 height 22
click at [201, 321] on div "contains contains" at bounding box center [210, 324] width 109 height 22
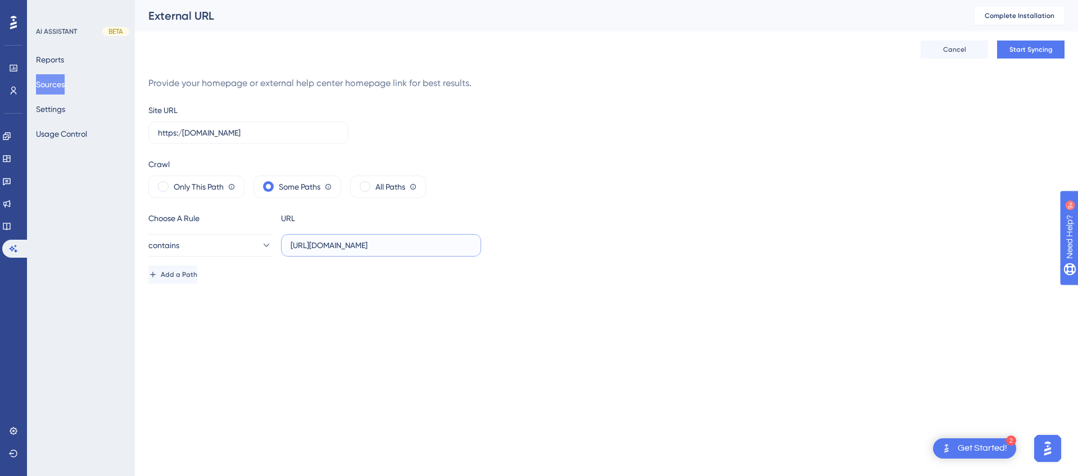
click at [337, 245] on input "https://www.qooper.io/blog" at bounding box center [381, 245] width 181 height 12
type input "[DOMAIN_NAME][URL]"
click at [0, 0] on div "Performance Users Engagement Widgets Feedback Product Updates Knowledge Base AI…" at bounding box center [0, 0] width 0 height 0
click at [183, 135] on input "https:/qooper.io" at bounding box center [248, 133] width 181 height 12
type input "[URL][DOMAIN_NAME]"
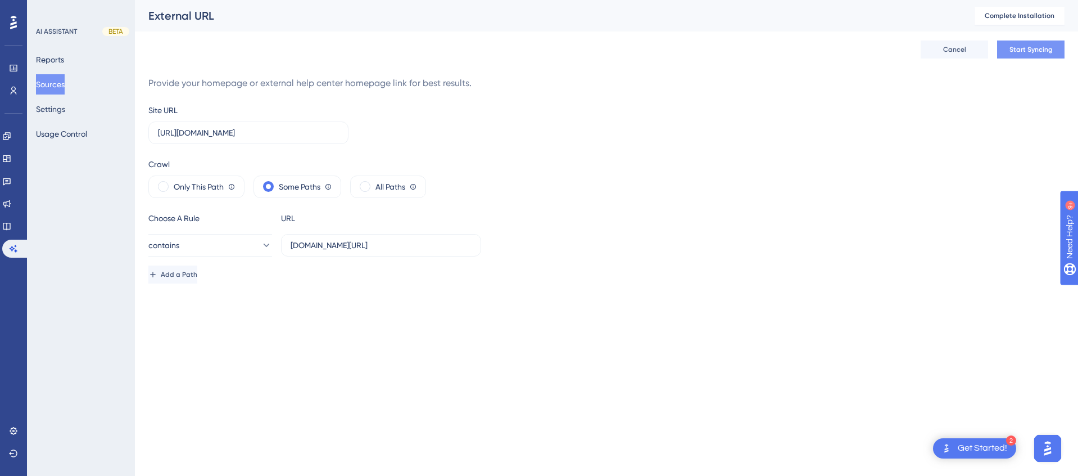
click at [1030, 49] on span "Start Syncing" at bounding box center [1031, 49] width 43 height 9
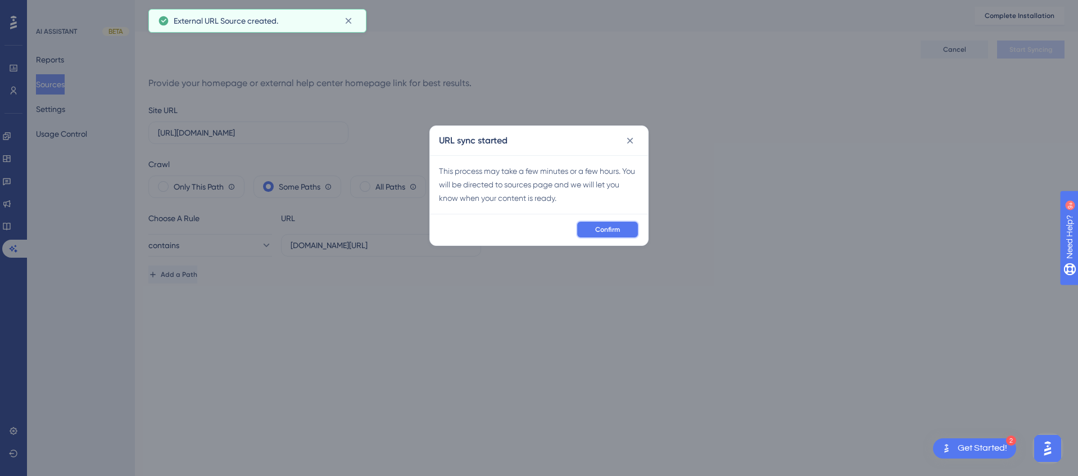
click at [611, 228] on span "Confirm" at bounding box center [607, 229] width 25 height 9
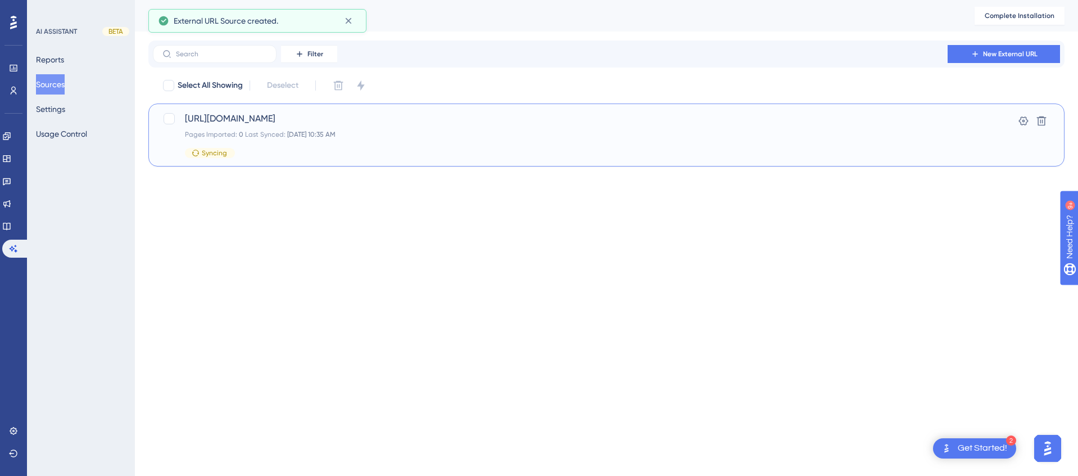
click at [339, 124] on span "[URL][DOMAIN_NAME]" at bounding box center [561, 118] width 753 height 13
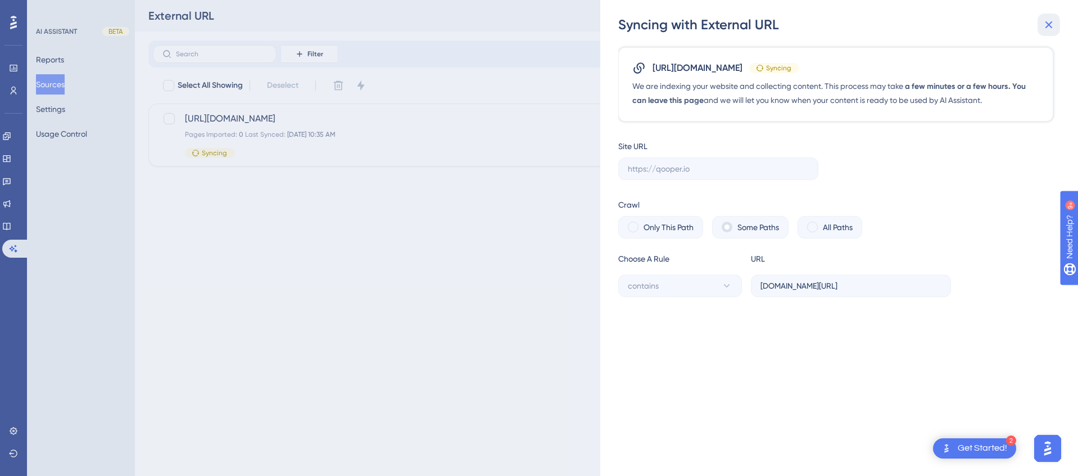
click at [1052, 29] on icon at bounding box center [1049, 24] width 13 height 13
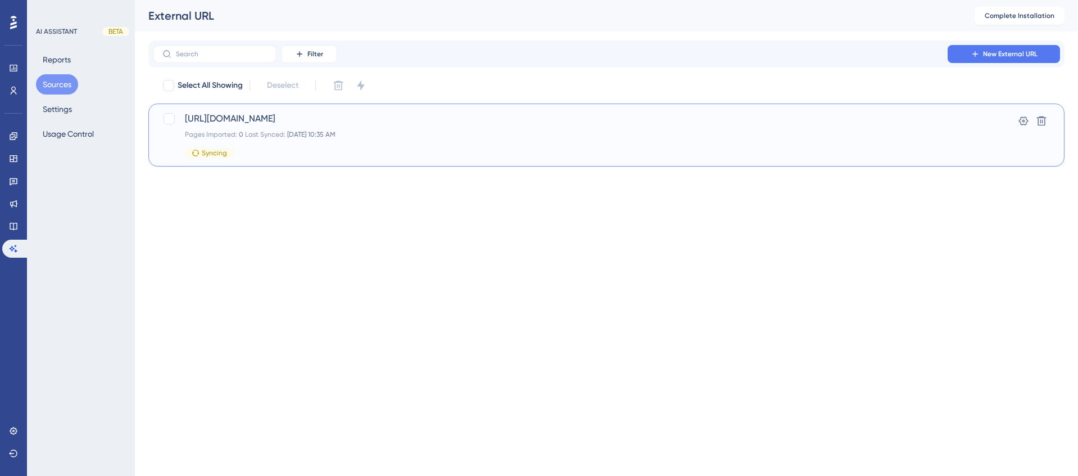
click at [261, 139] on div "[URL][DOMAIN_NAME] Pages Imported: 0 Last Synced: [DATE] 10:35 AM Syncing" at bounding box center [561, 135] width 753 height 46
